Goal: Information Seeking & Learning: Understand process/instructions

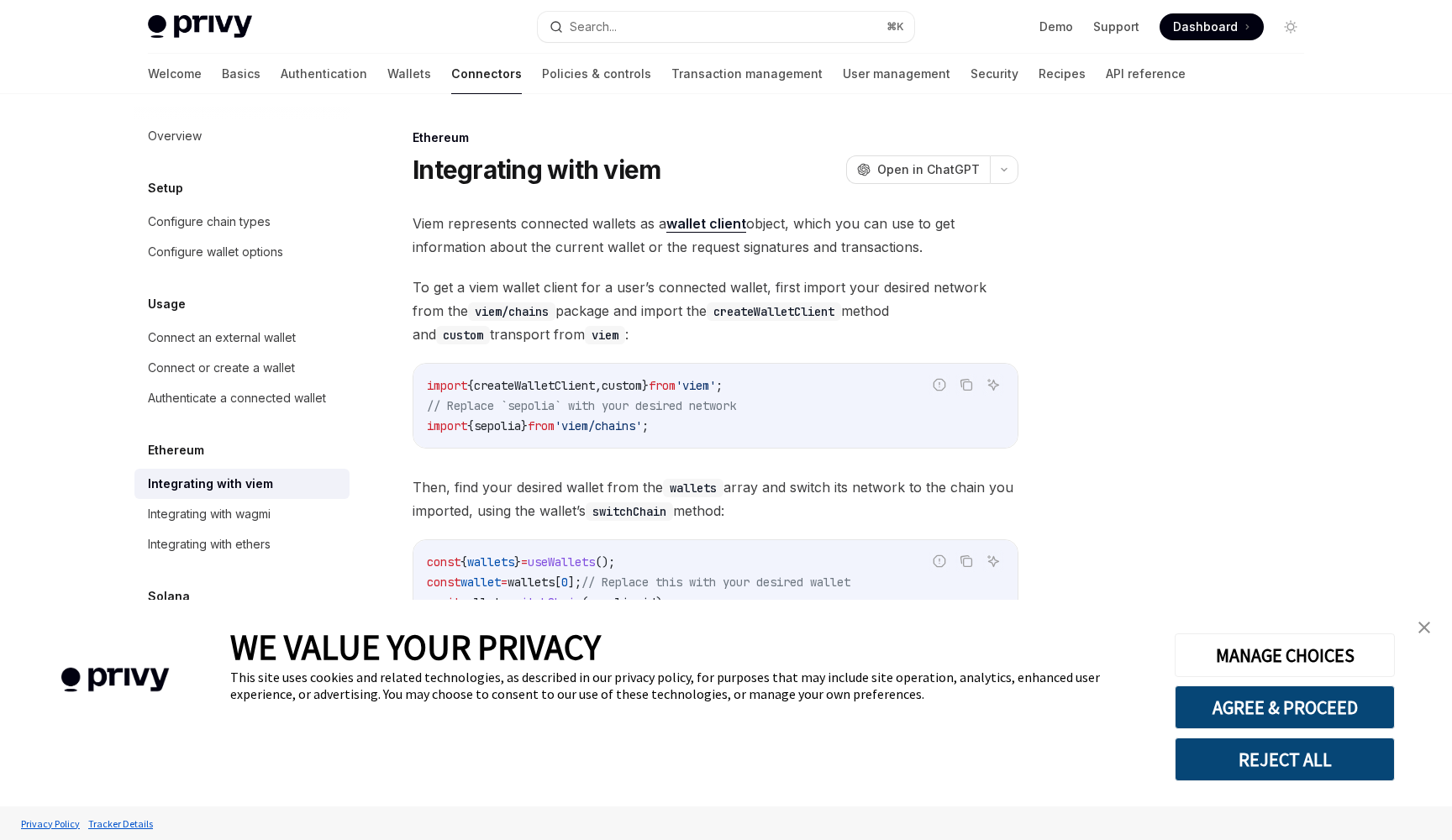
click at [1420, 620] on link "close banner" at bounding box center [1423, 627] width 34 height 34
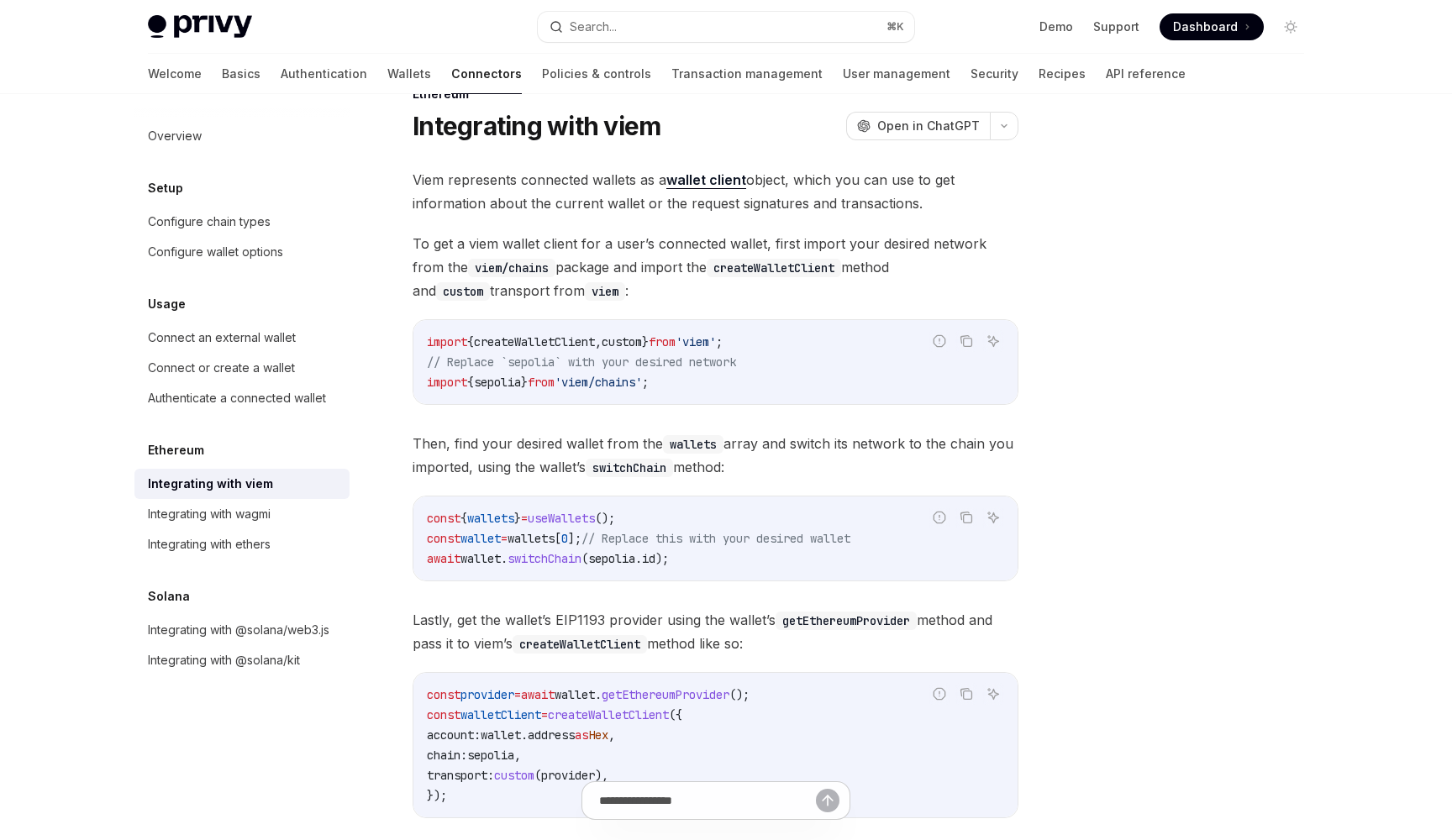
scroll to position [63, 0]
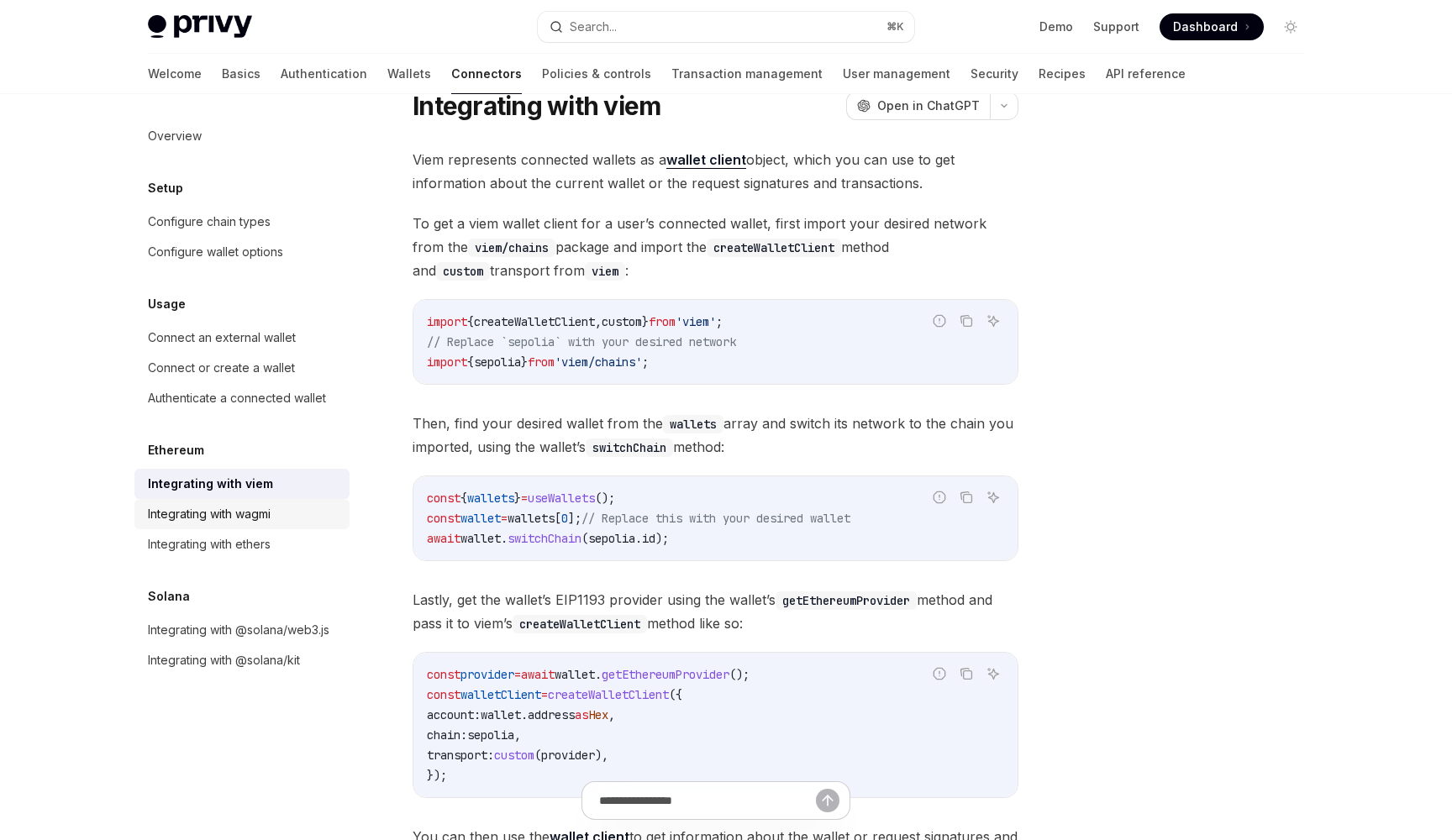
click at [296, 520] on div "Integrating with wagmi" at bounding box center [243, 514] width 191 height 20
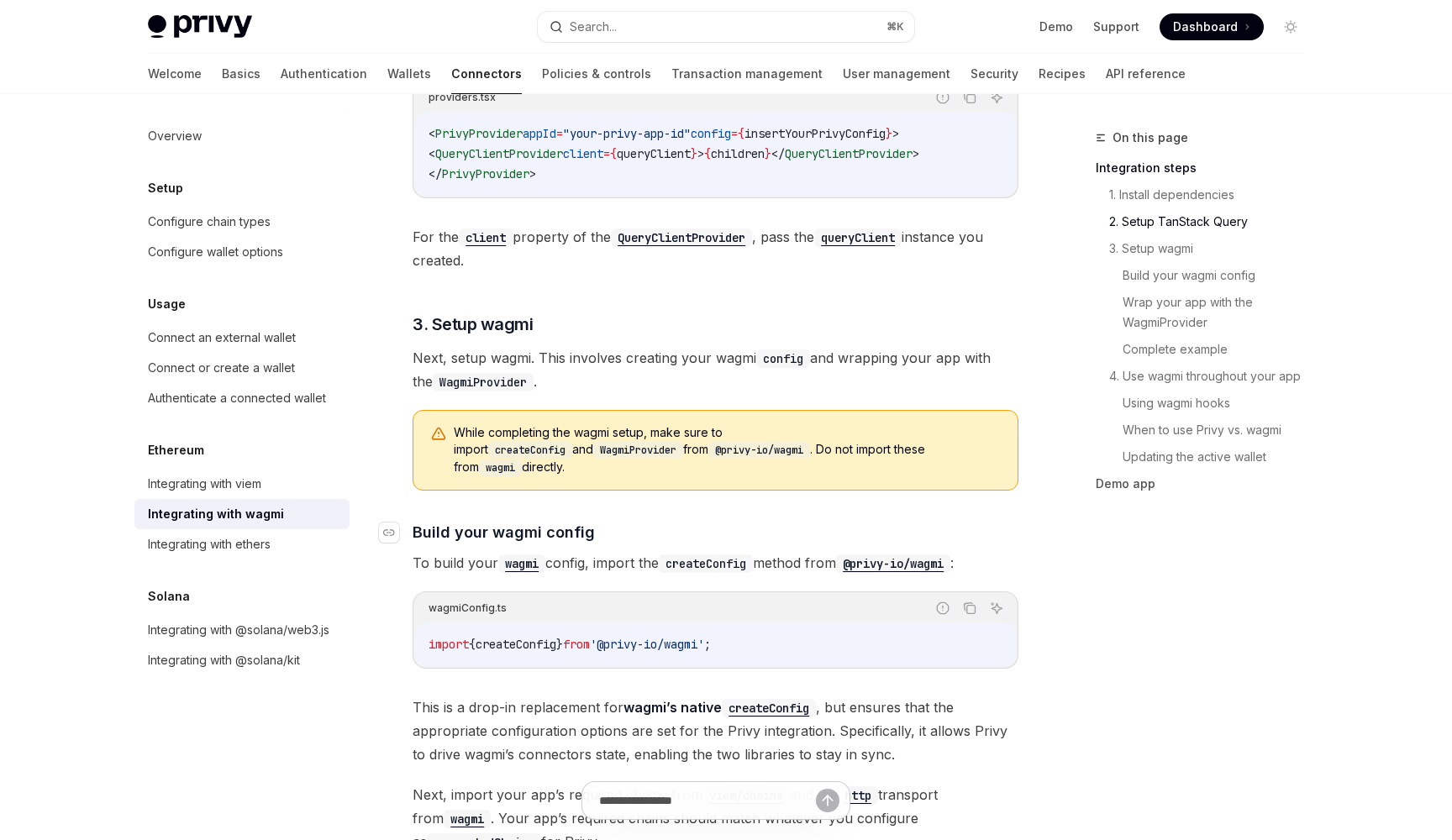
scroll to position [1631, 0]
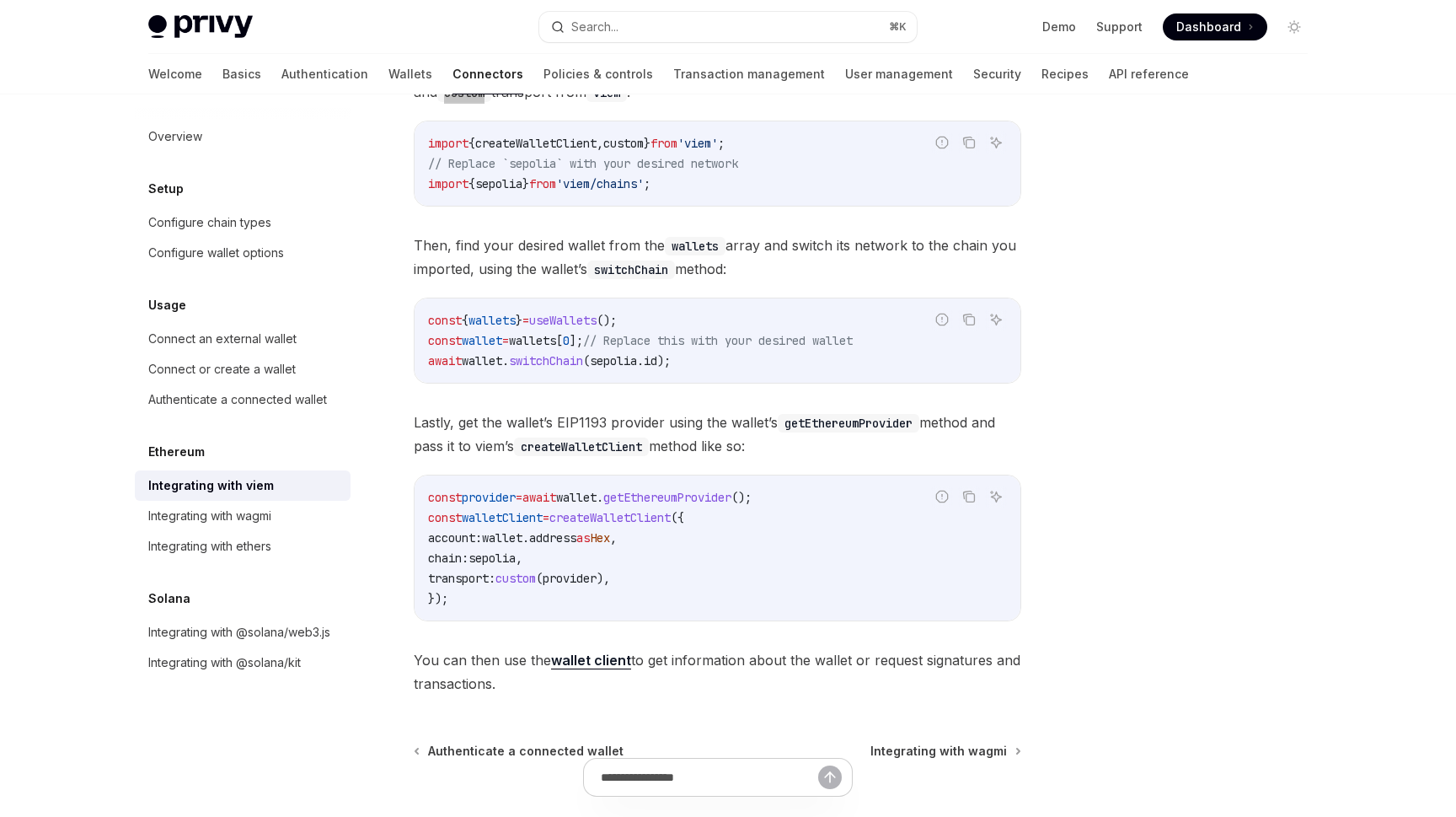
scroll to position [257, 0]
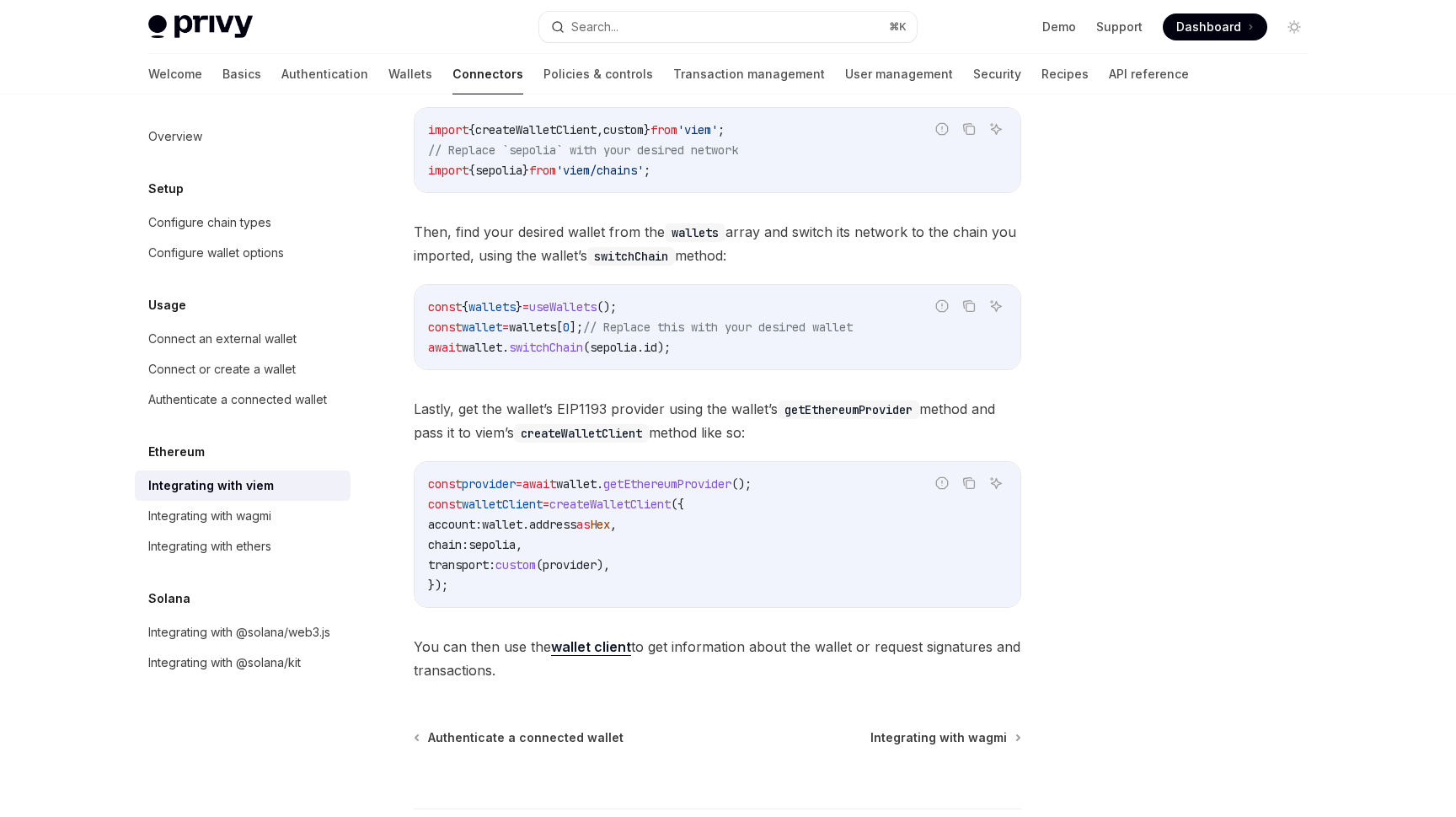
click at [785, 680] on span "You can then use the wallet client to get information about the wallet or reque…" at bounding box center [717, 658] width 608 height 47
click at [283, 522] on div "Integrating with wagmi" at bounding box center [244, 515] width 192 height 20
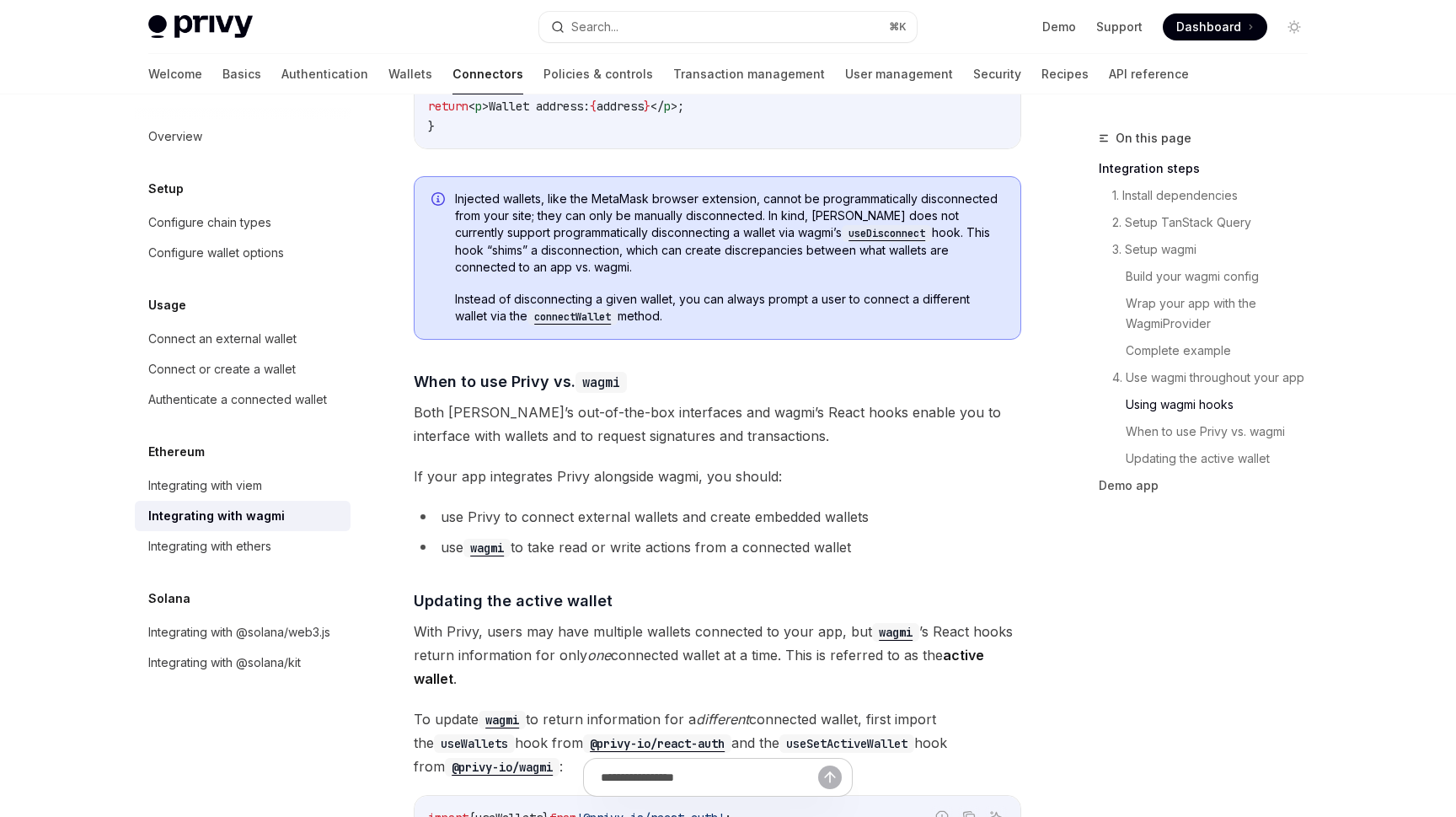
scroll to position [3876, 0]
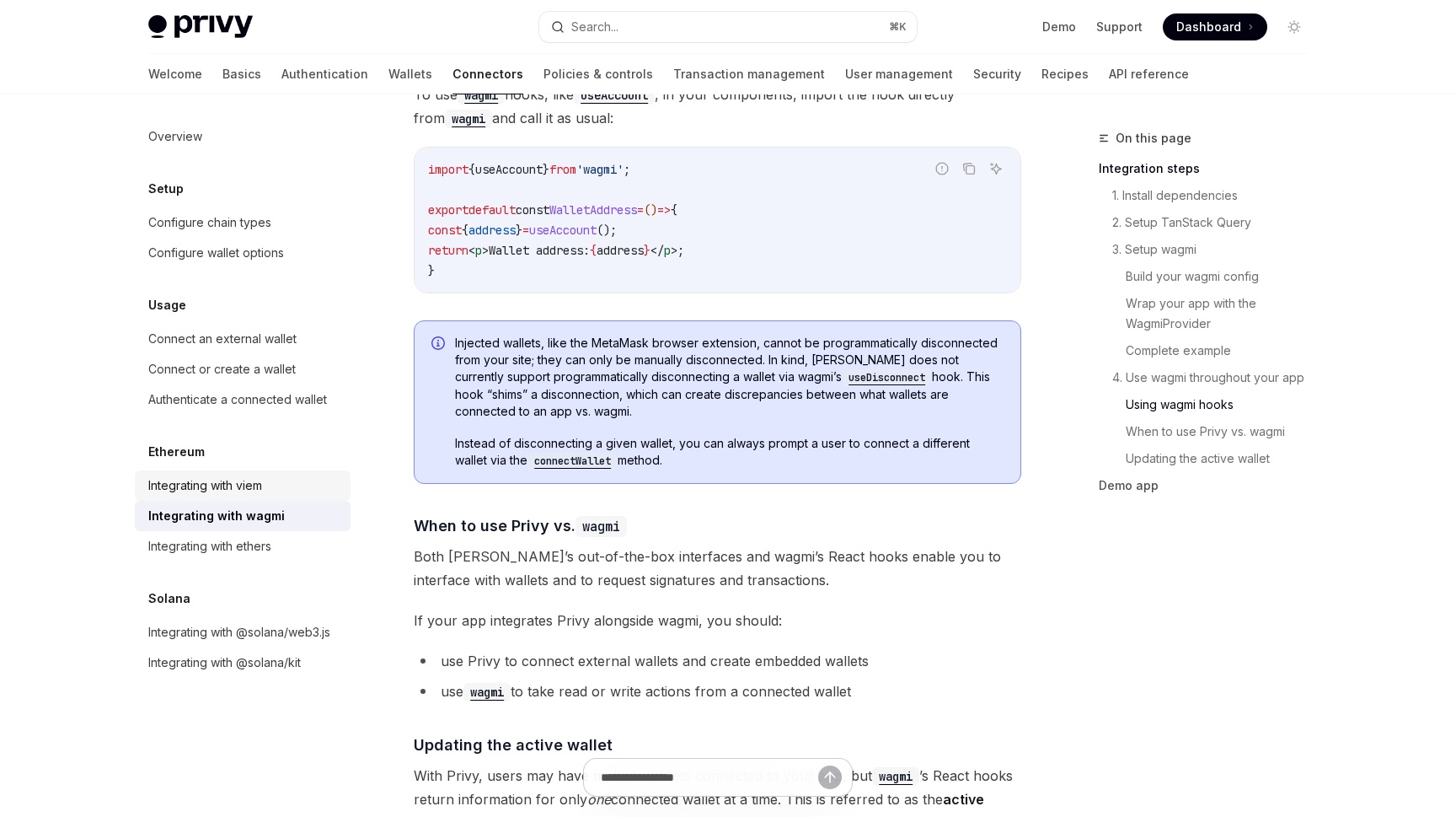
click at [257, 478] on div "Integrating with viem" at bounding box center [205, 485] width 114 height 20
type textarea "*"
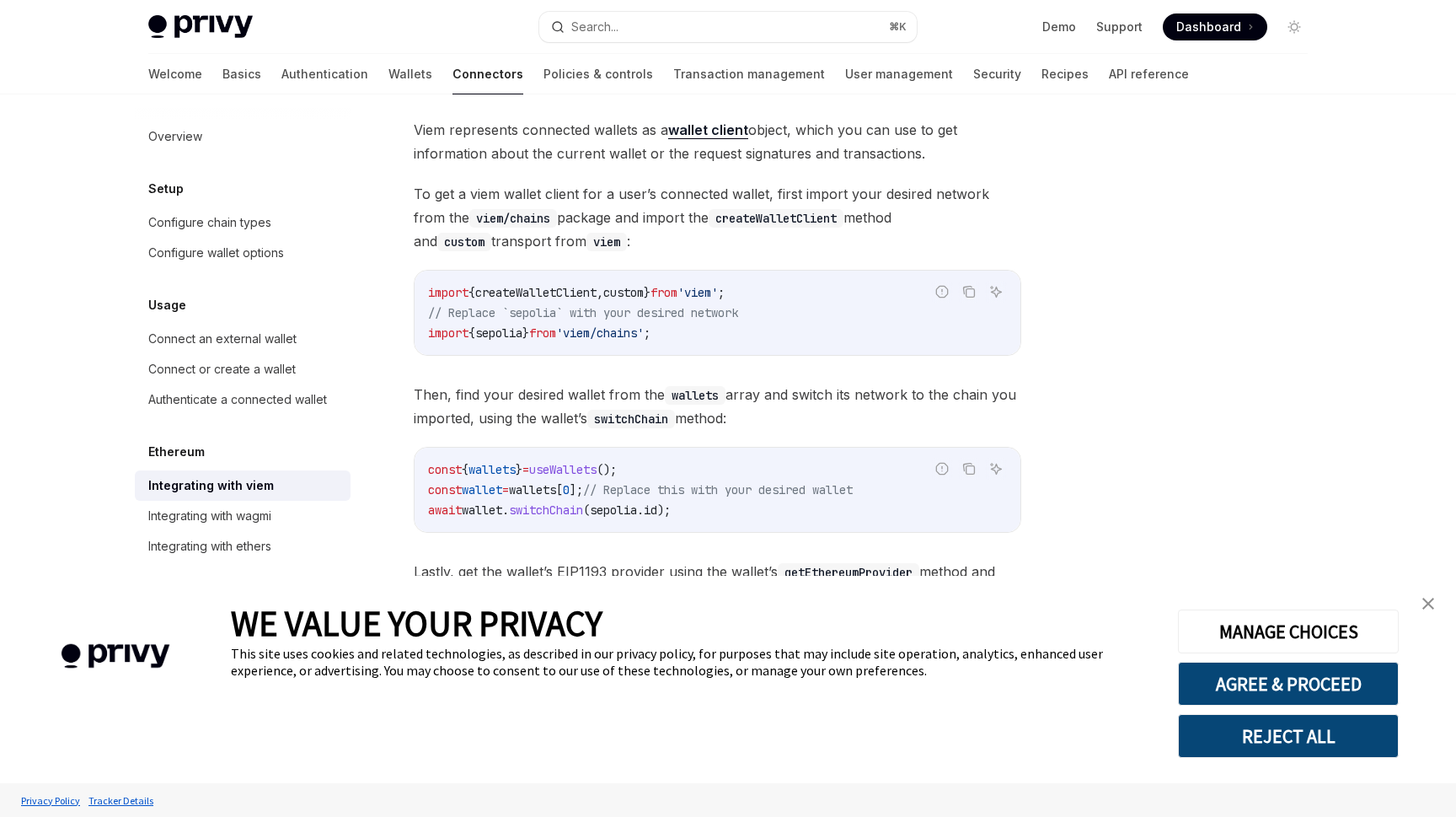
scroll to position [394, 0]
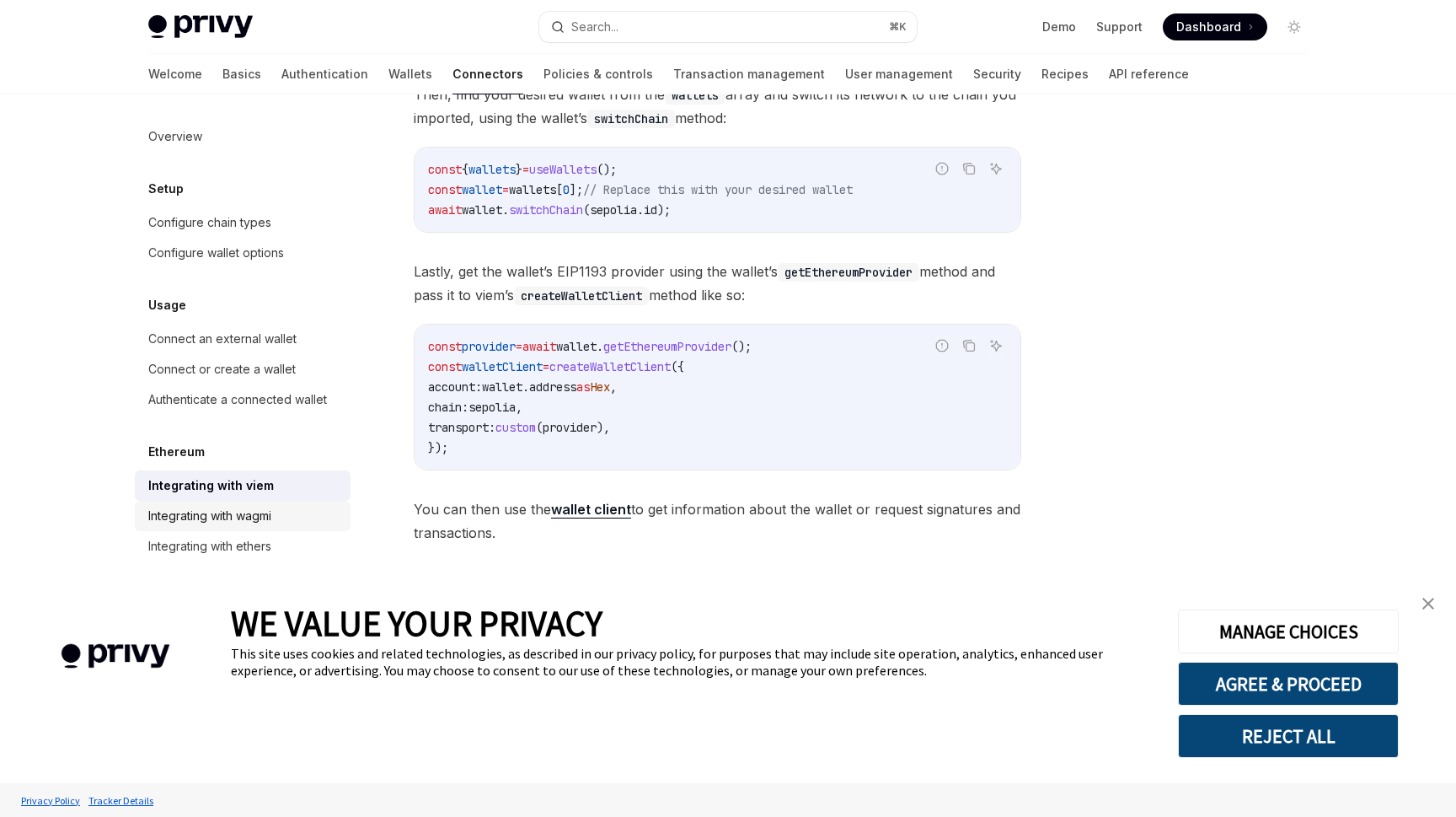
click at [247, 523] on div "Integrating with wagmi" at bounding box center [210, 515] width 123 height 20
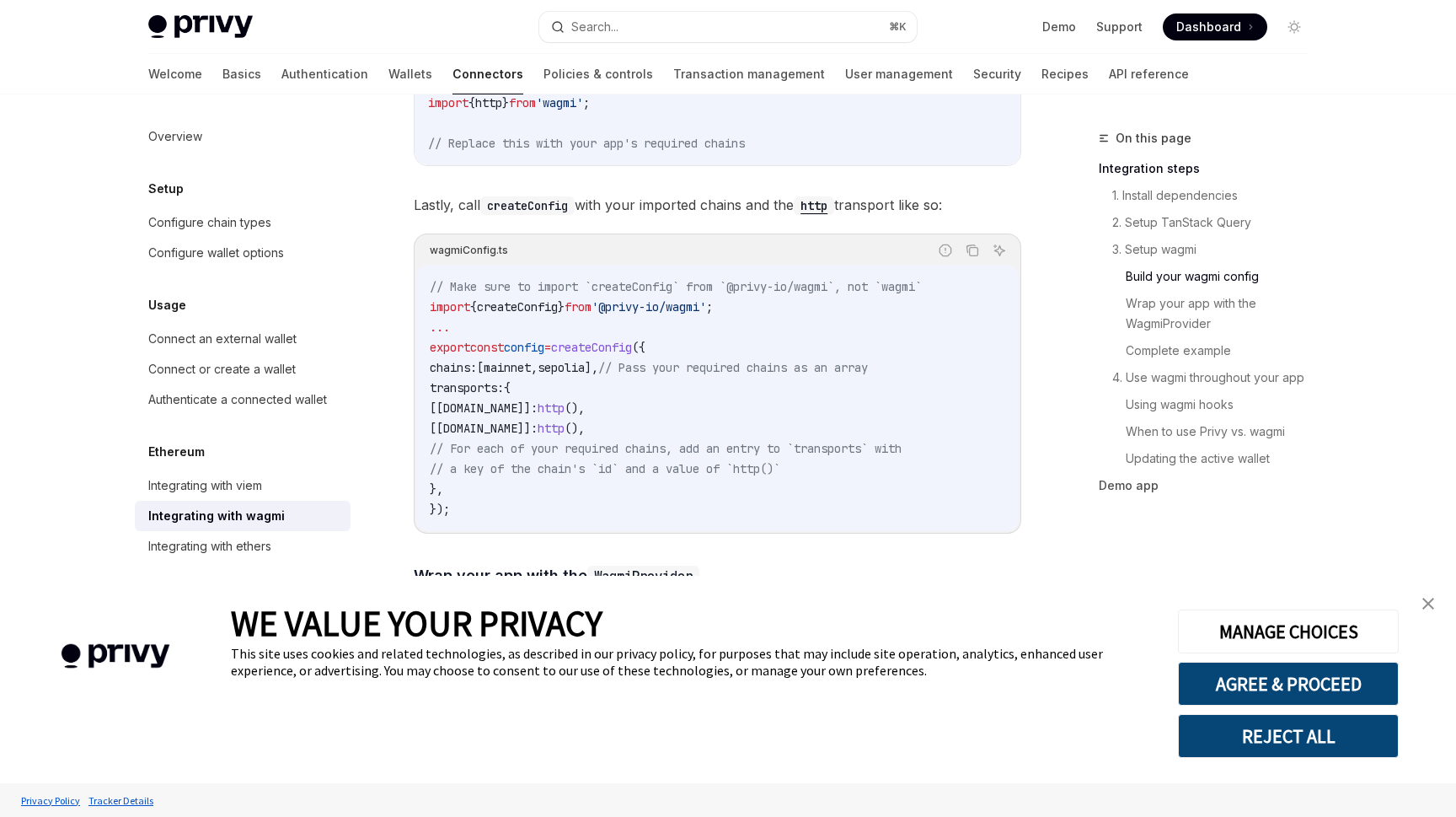
scroll to position [1842, 0]
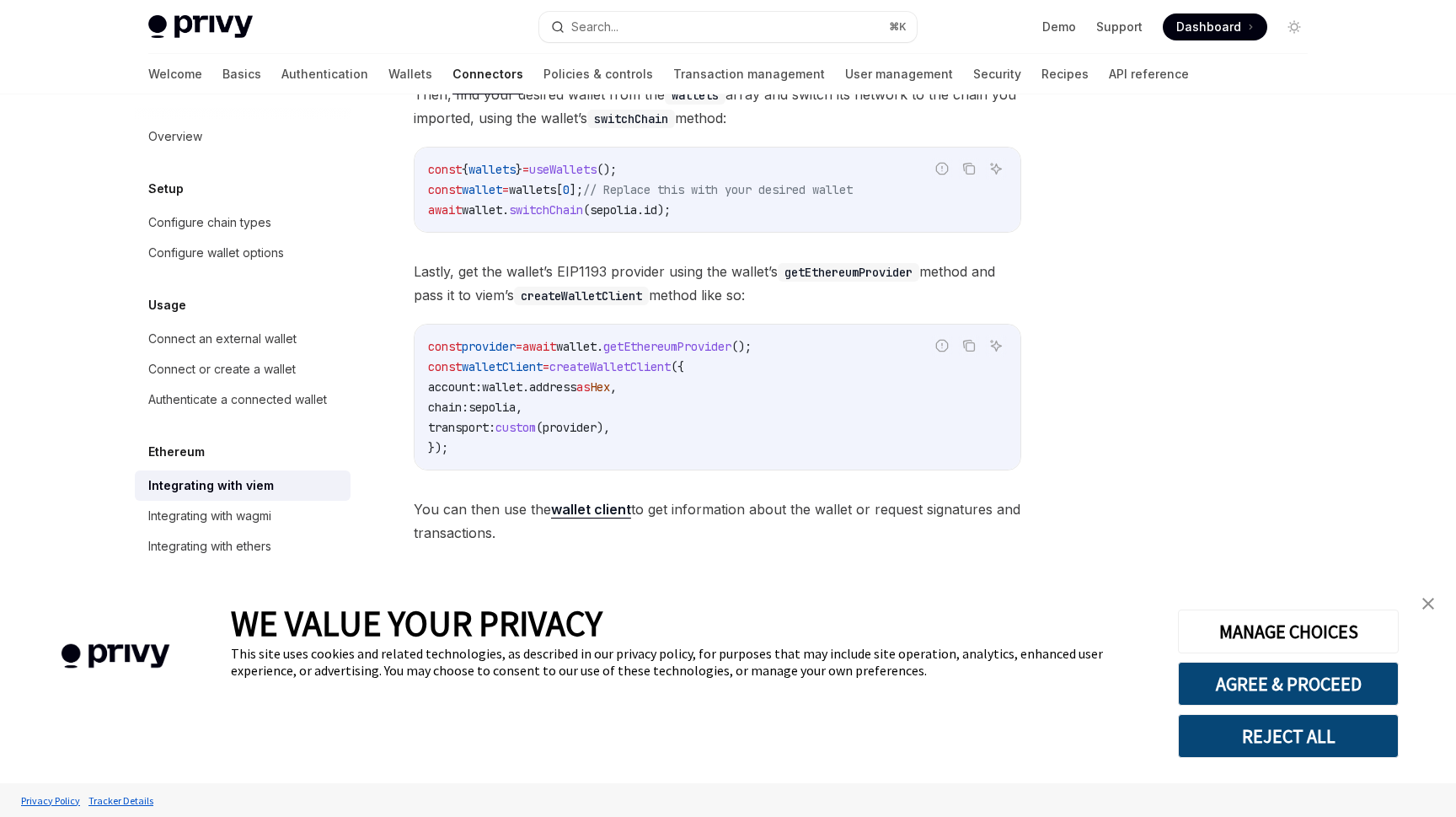
type textarea "*"
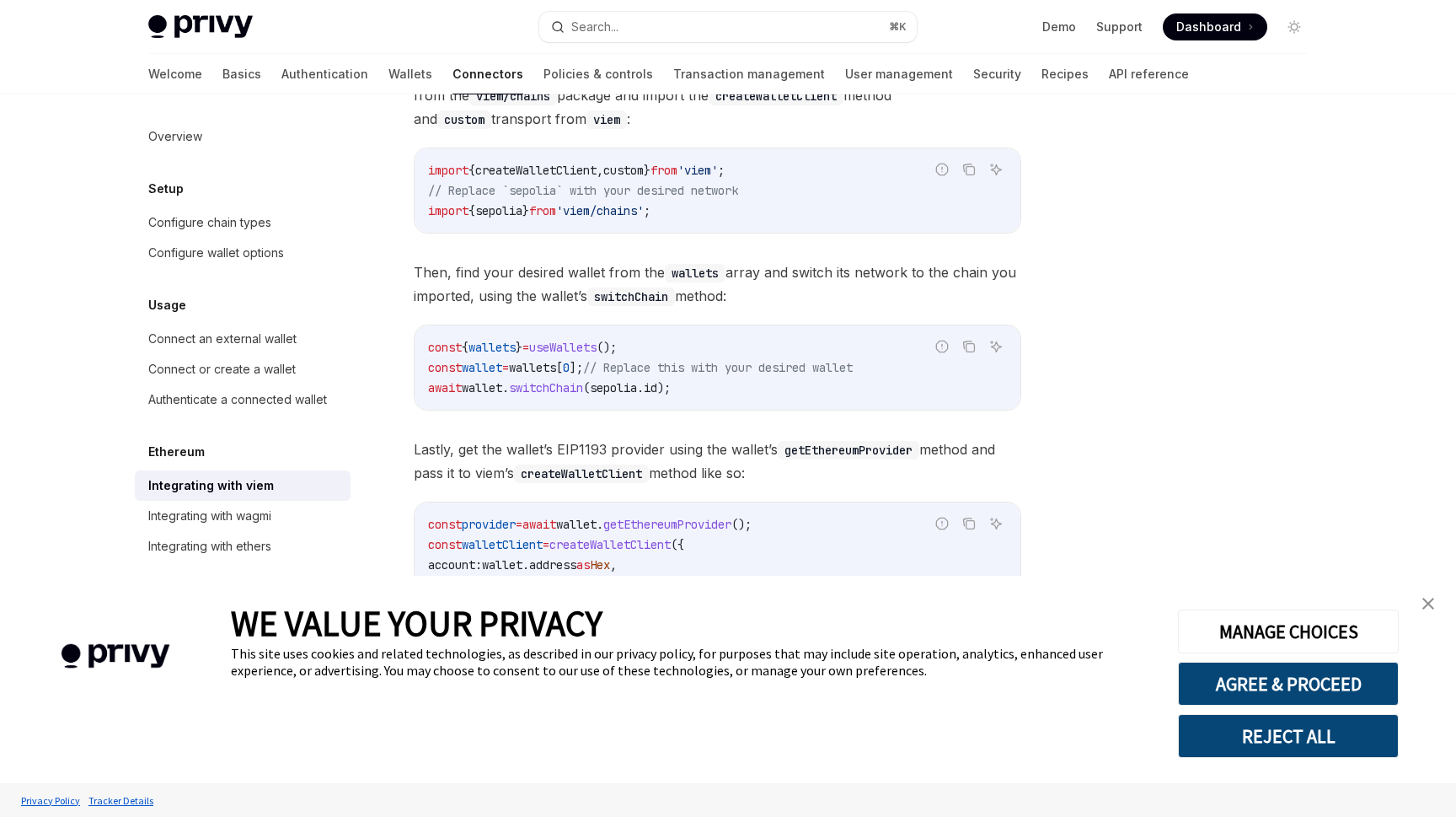
scroll to position [394, 0]
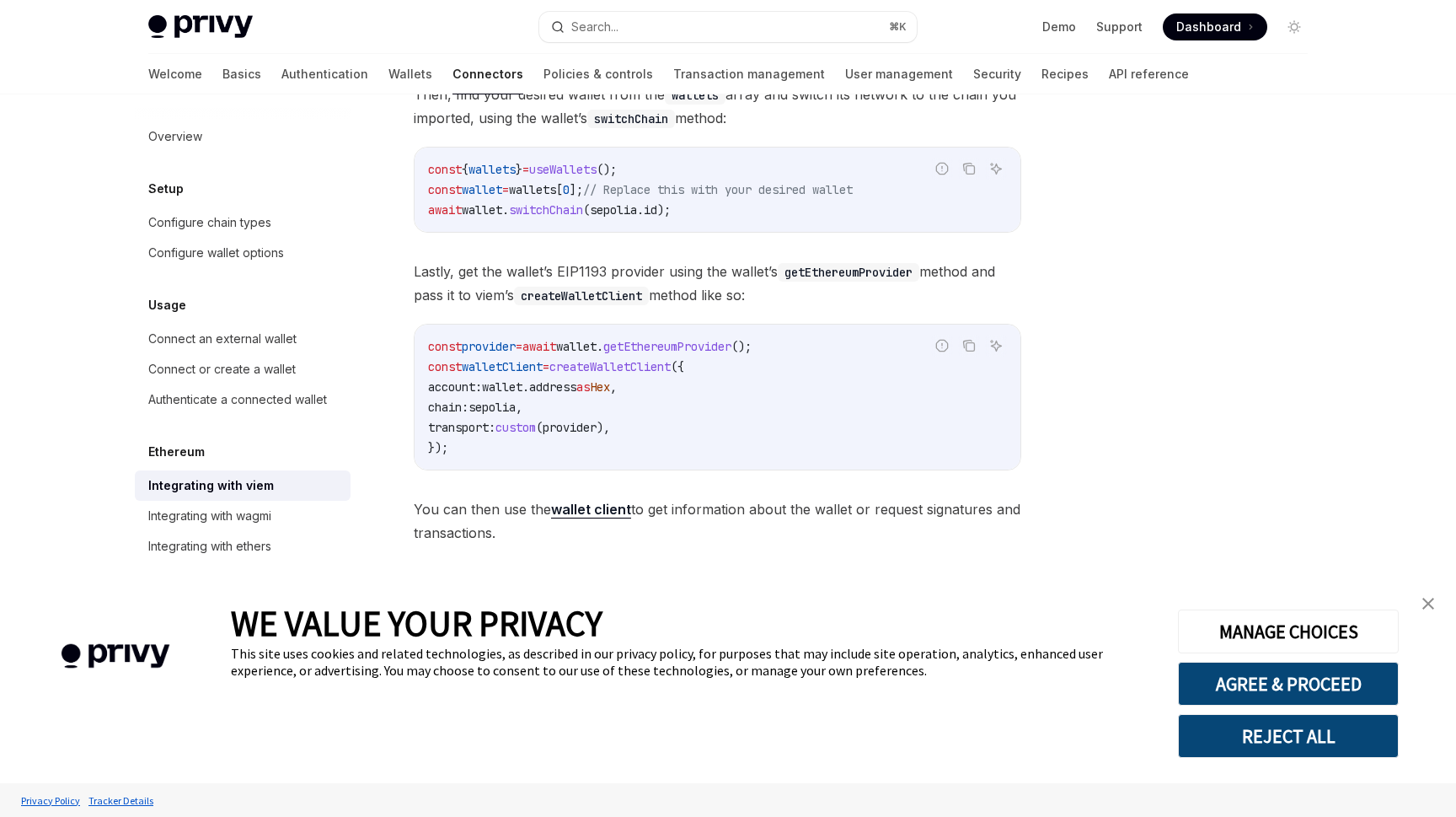
click at [597, 270] on span "Lastly, get the wallet’s EIP1193 provider using the wallet’s getEthereumProvide…" at bounding box center [717, 282] width 608 height 47
copy span "EIP1193"
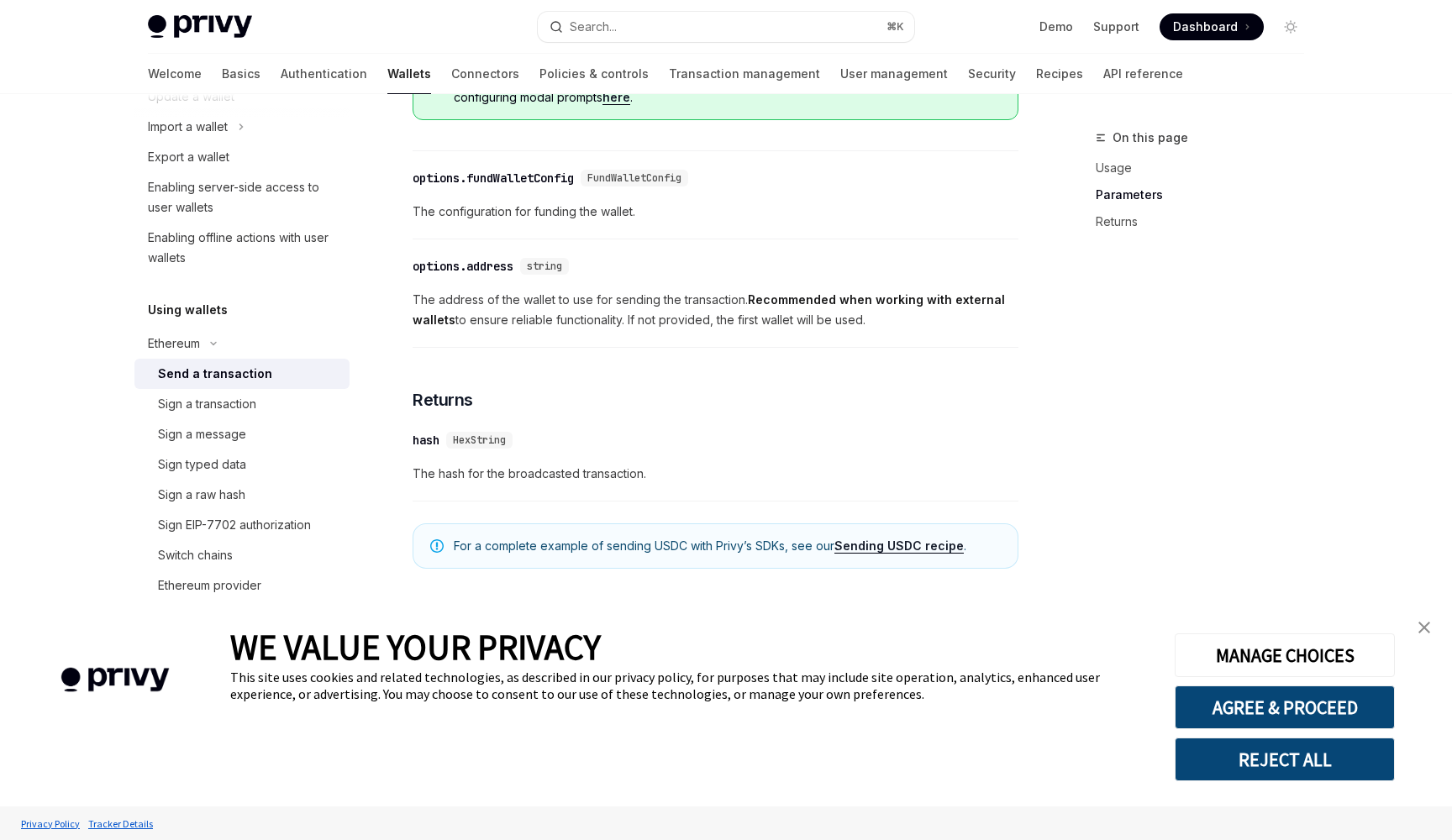
scroll to position [229, 0]
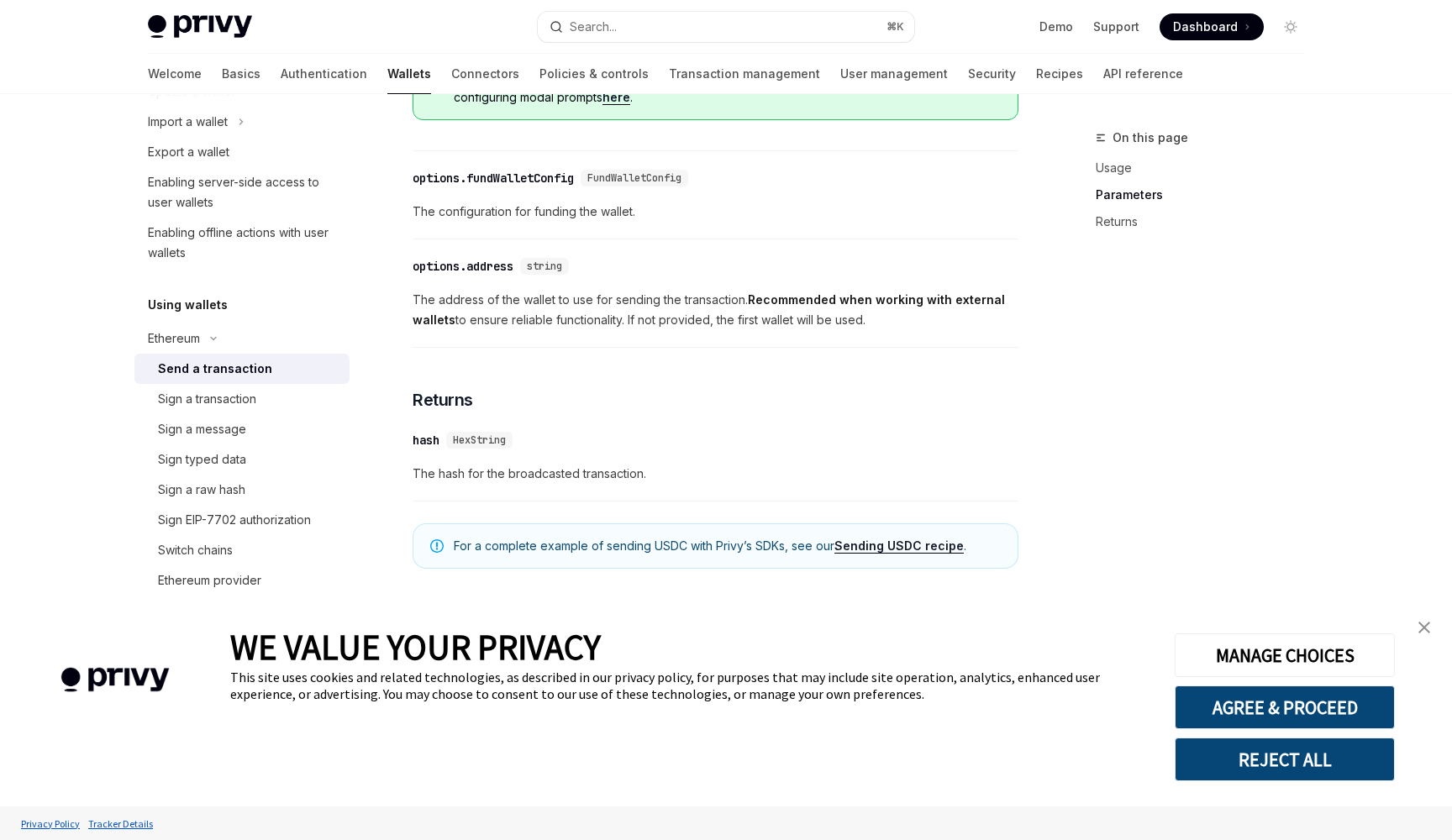
click at [1420, 634] on link "close banner" at bounding box center [1423, 627] width 34 height 34
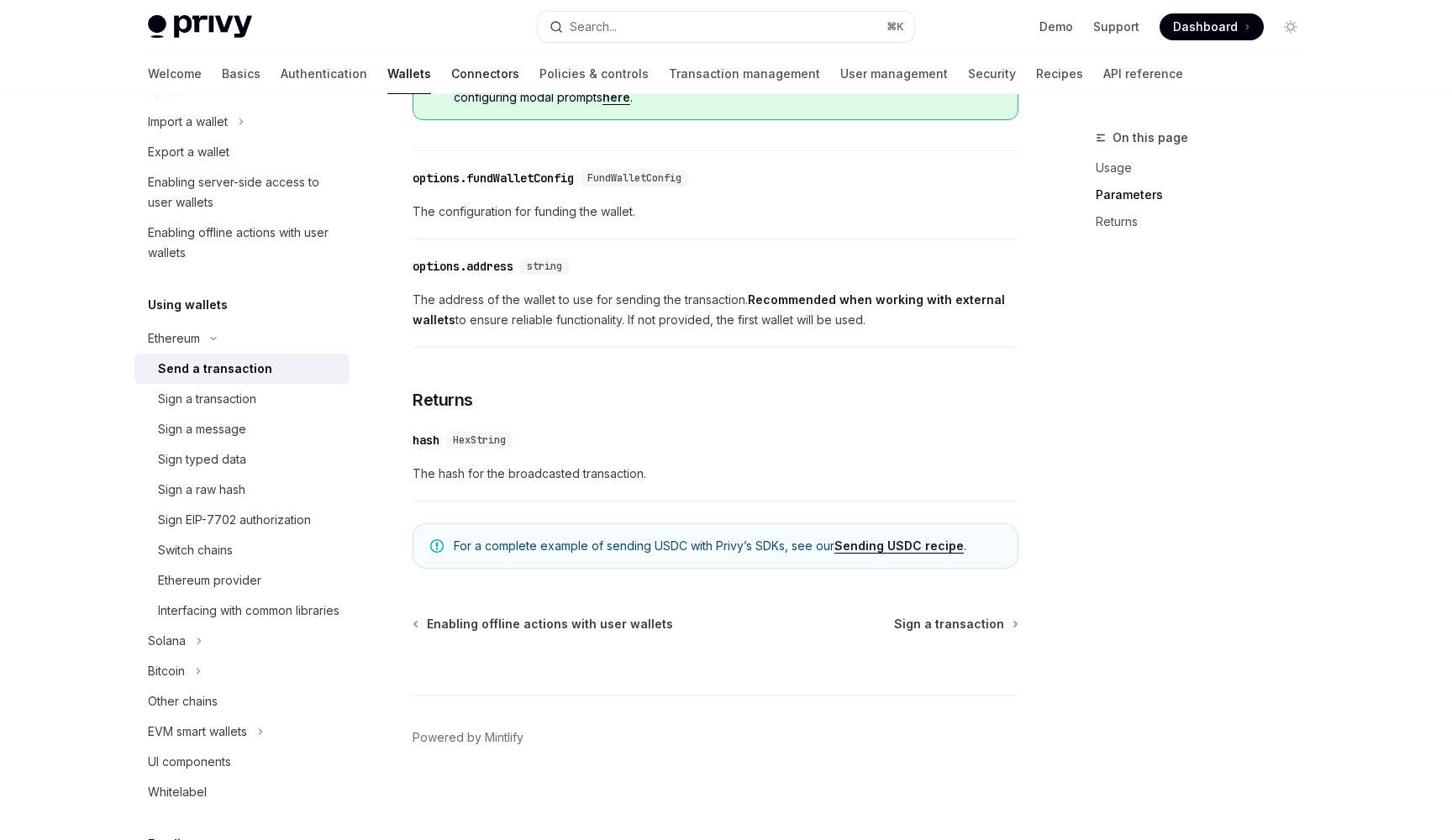
click at [451, 70] on link "Connectors" at bounding box center [485, 74] width 68 height 40
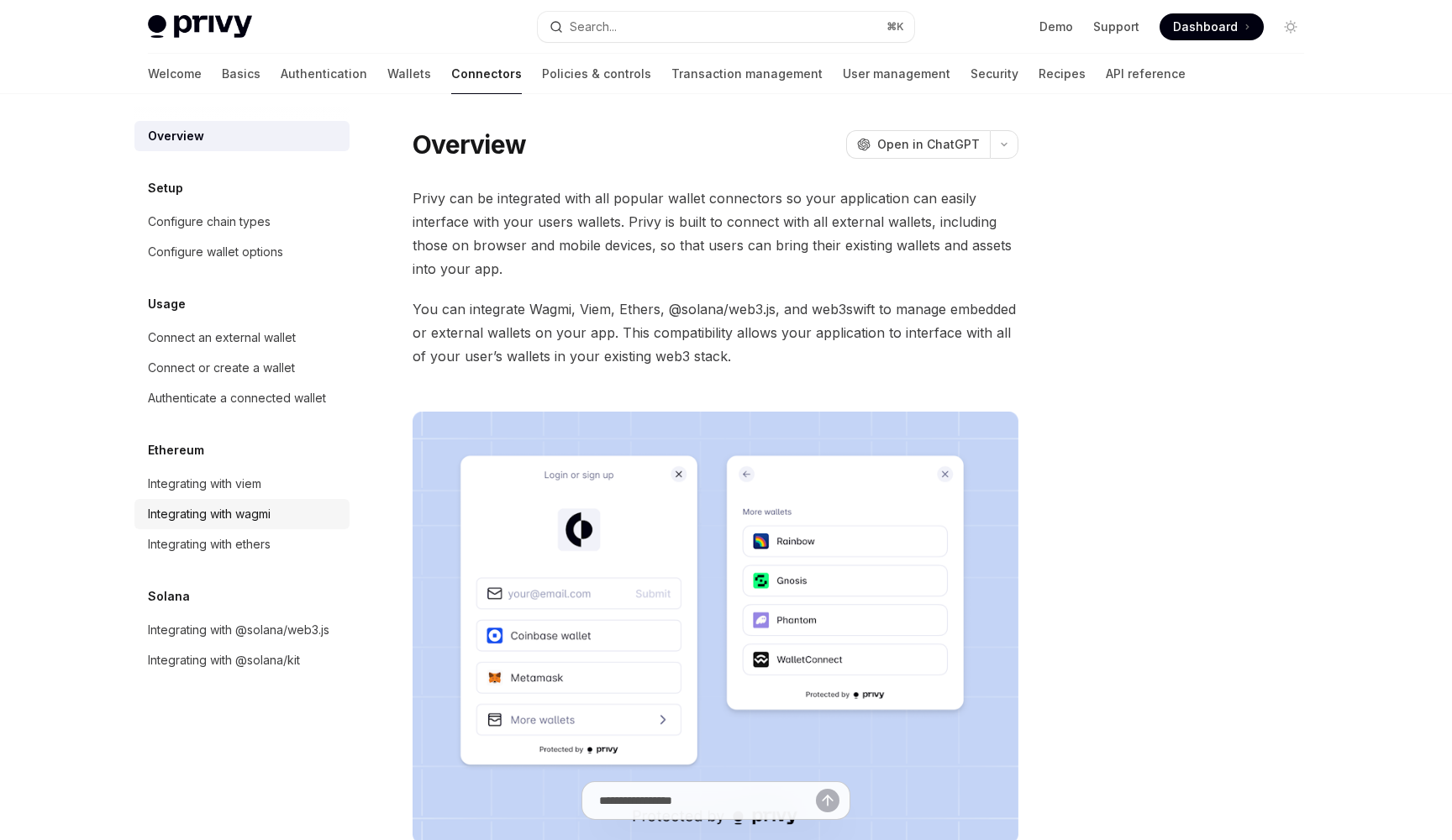
click at [280, 514] on div "Integrating with wagmi" at bounding box center [243, 514] width 191 height 20
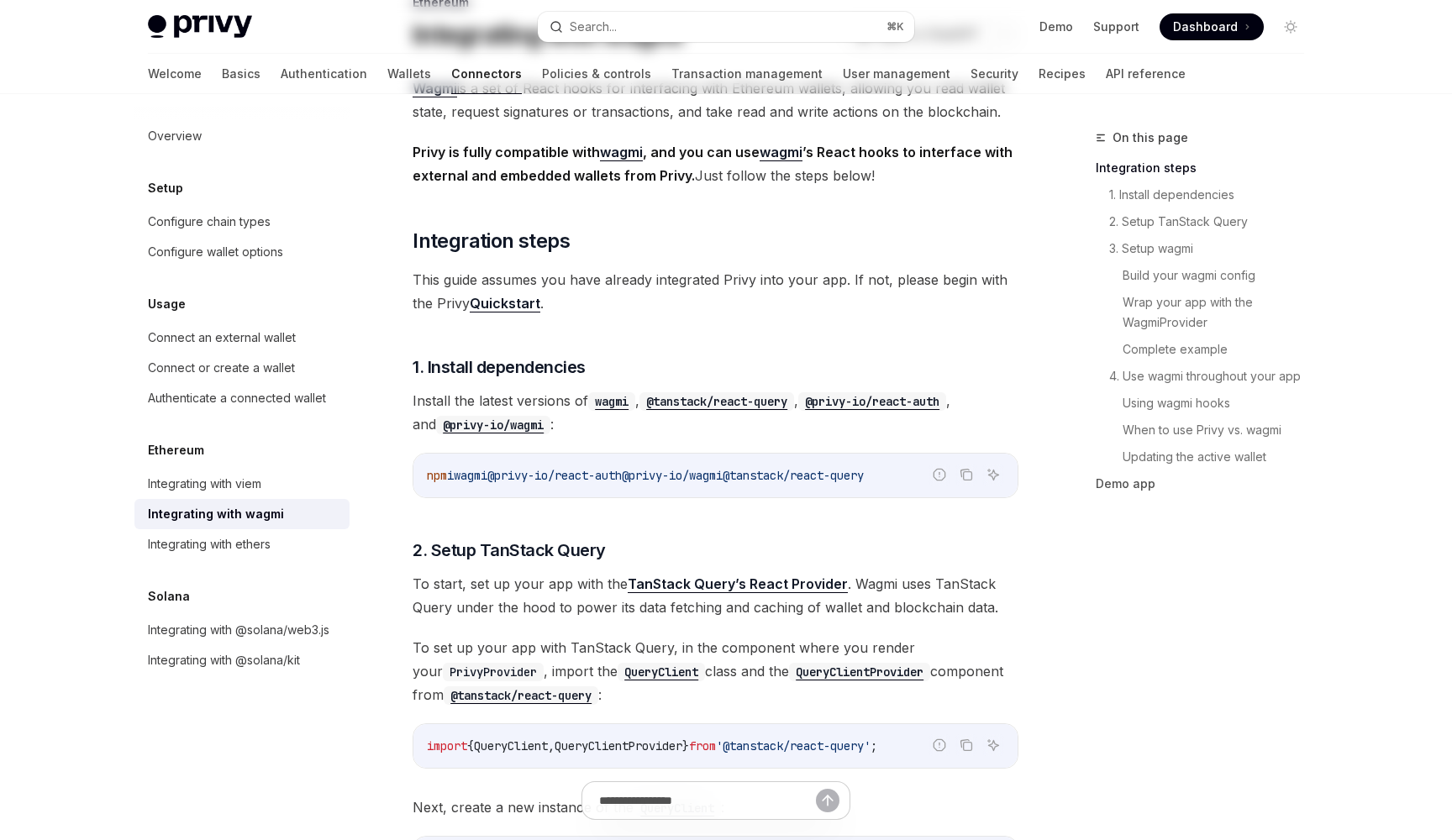
scroll to position [157, 0]
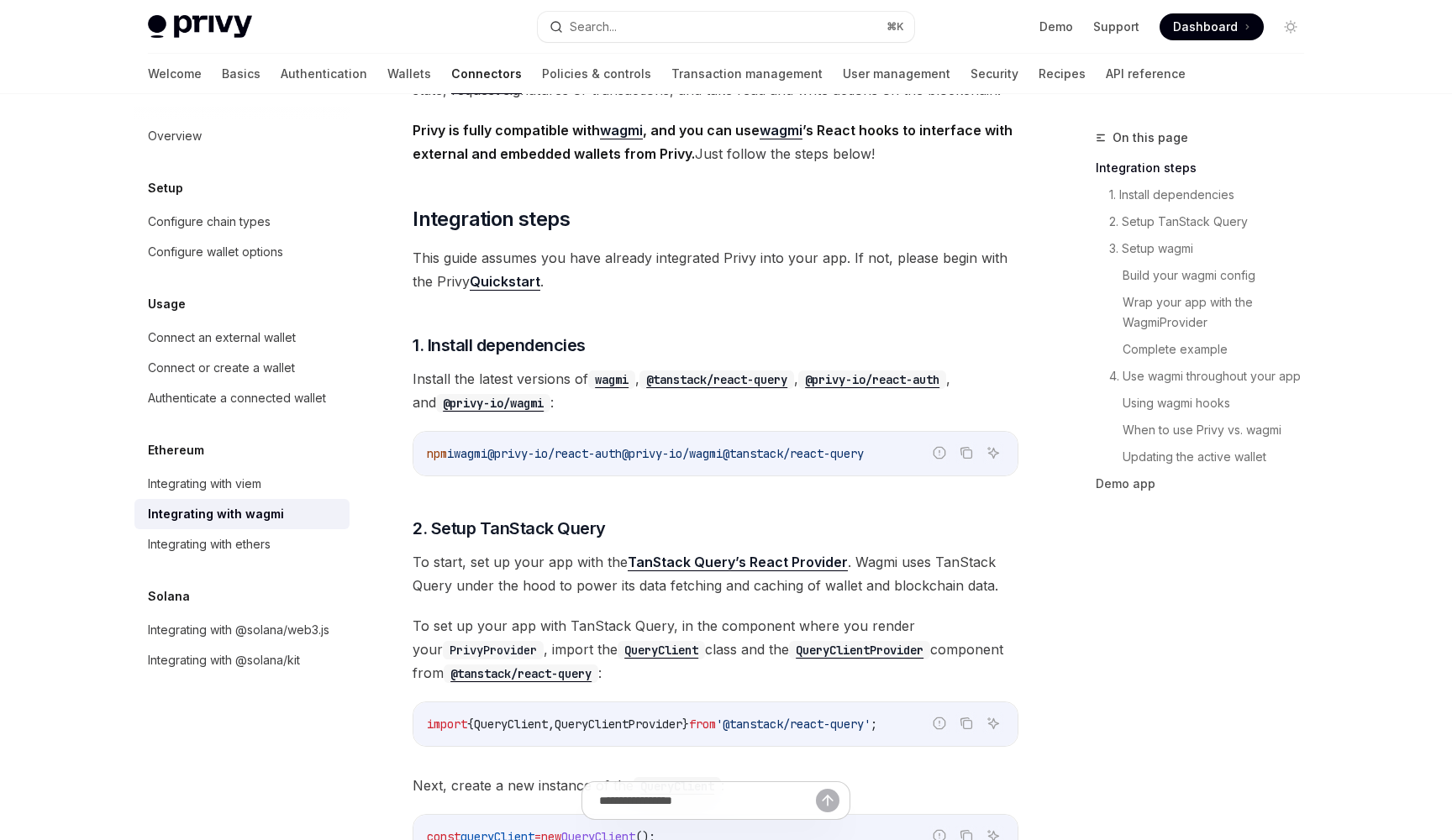
click at [265, 522] on div "Integrating with wagmi" at bounding box center [216, 514] width 136 height 20
type textarea "*"
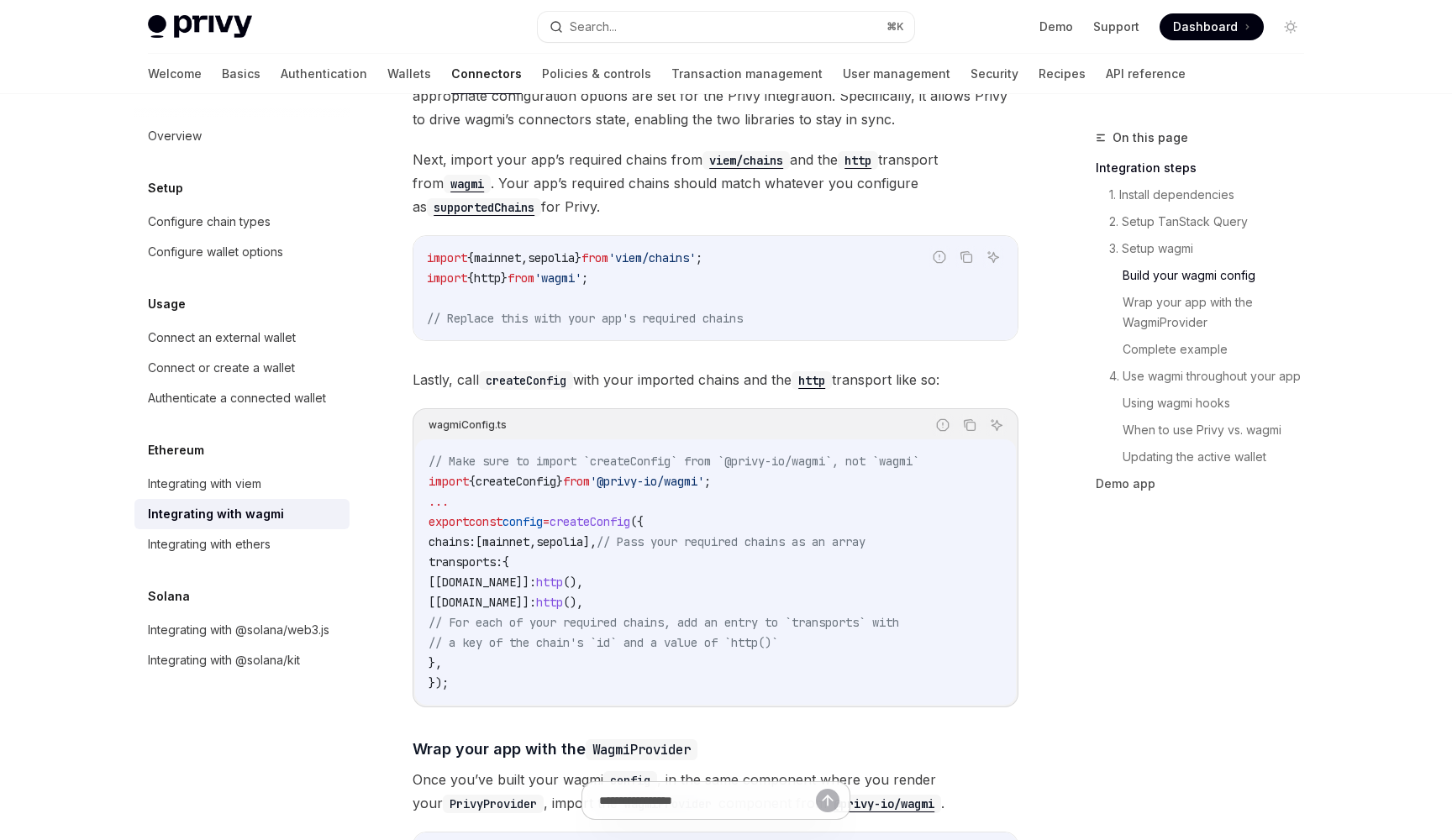
scroll to position [1710, 0]
